Goal: Transaction & Acquisition: Subscribe to service/newsletter

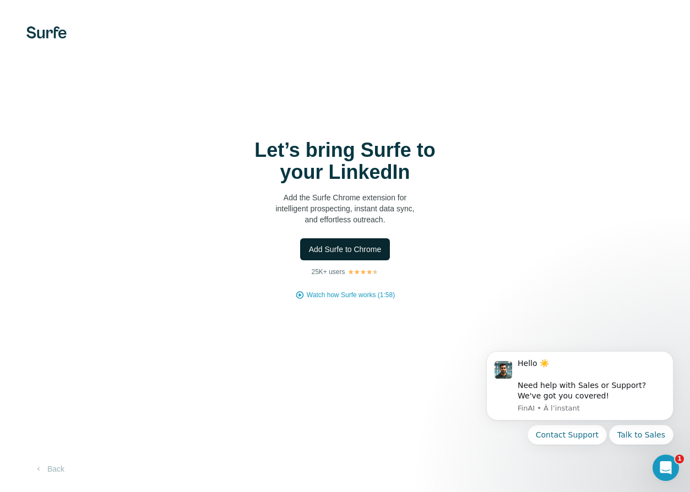
click at [343, 251] on span "Add Surfe to Chrome" at bounding box center [345, 249] width 73 height 11
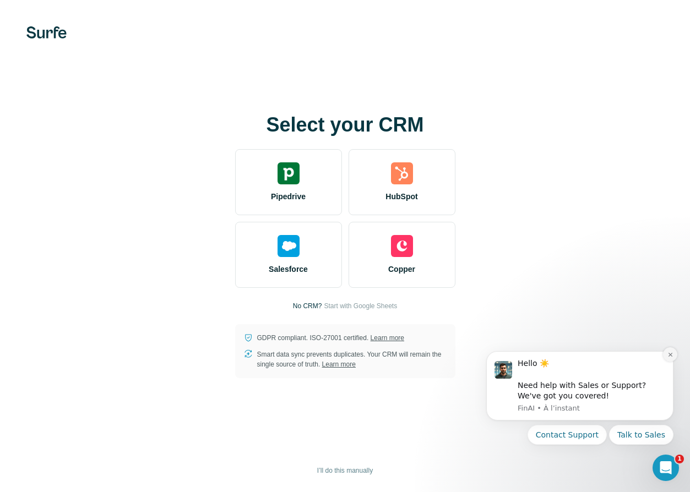
click at [667, 353] on icon "Dismiss notification" at bounding box center [670, 355] width 6 height 6
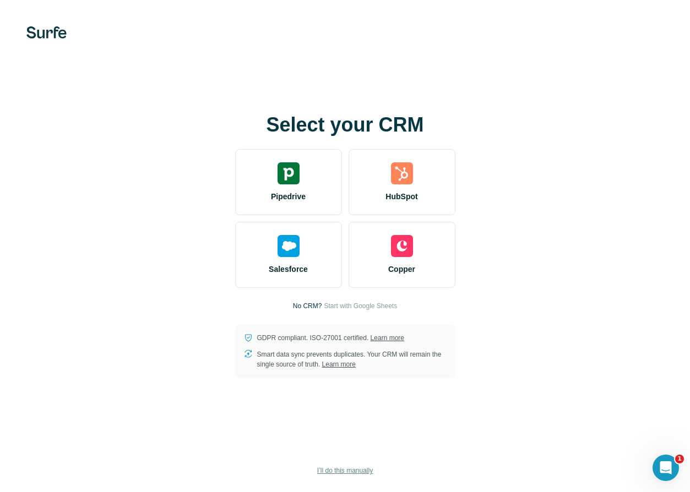
click at [340, 472] on span "I’ll do this manually" at bounding box center [345, 471] width 56 height 10
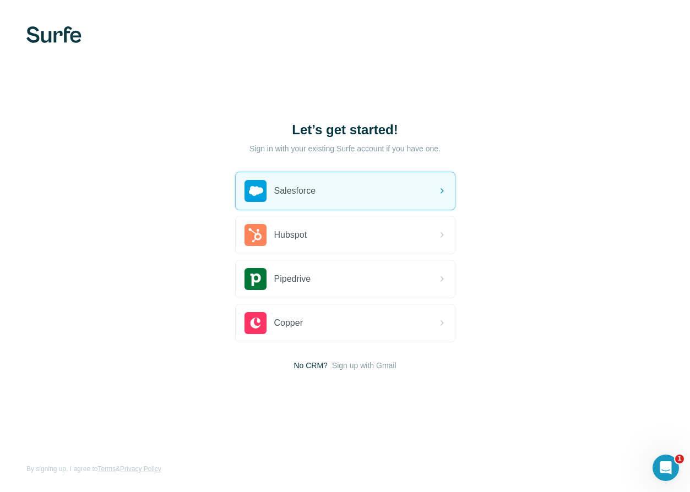
click at [320, 136] on h1 "Let’s get started!" at bounding box center [345, 130] width 220 height 18
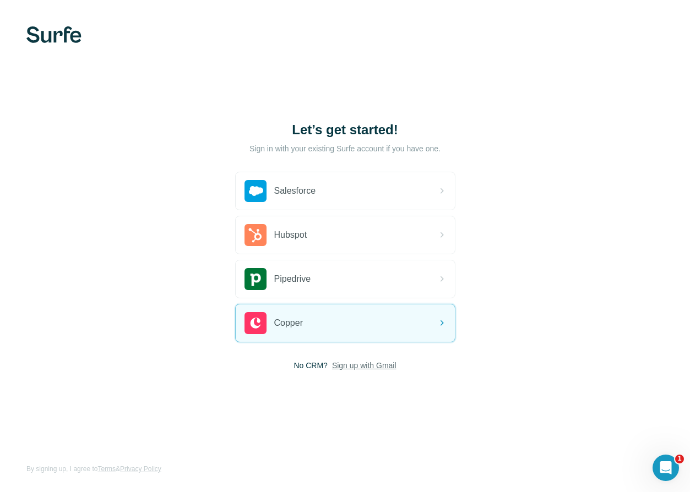
click at [358, 366] on span "Sign up with Gmail" at bounding box center [364, 365] width 64 height 11
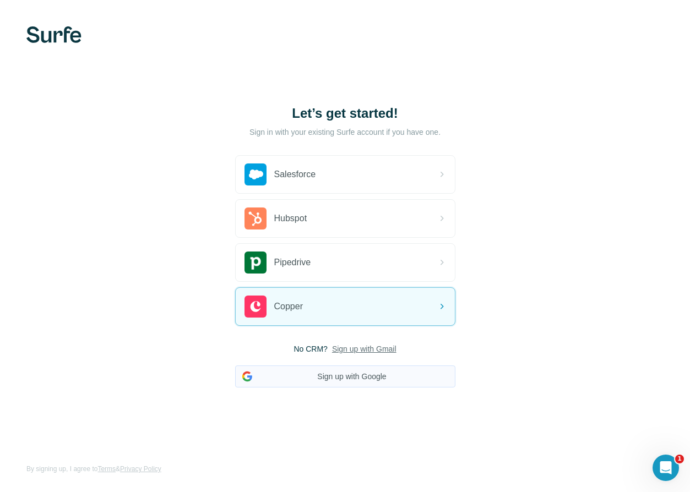
click at [346, 382] on button "Sign up with Google" at bounding box center [345, 377] width 220 height 22
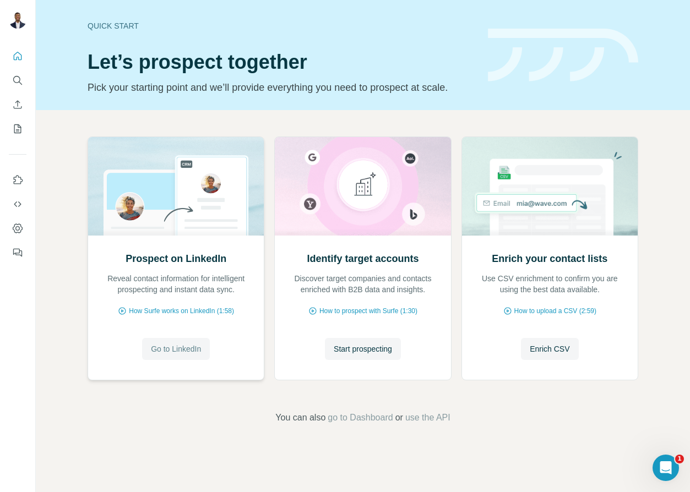
click at [174, 352] on span "Go to LinkedIn" at bounding box center [176, 349] width 50 height 11
